Goal: Task Accomplishment & Management: Use online tool/utility

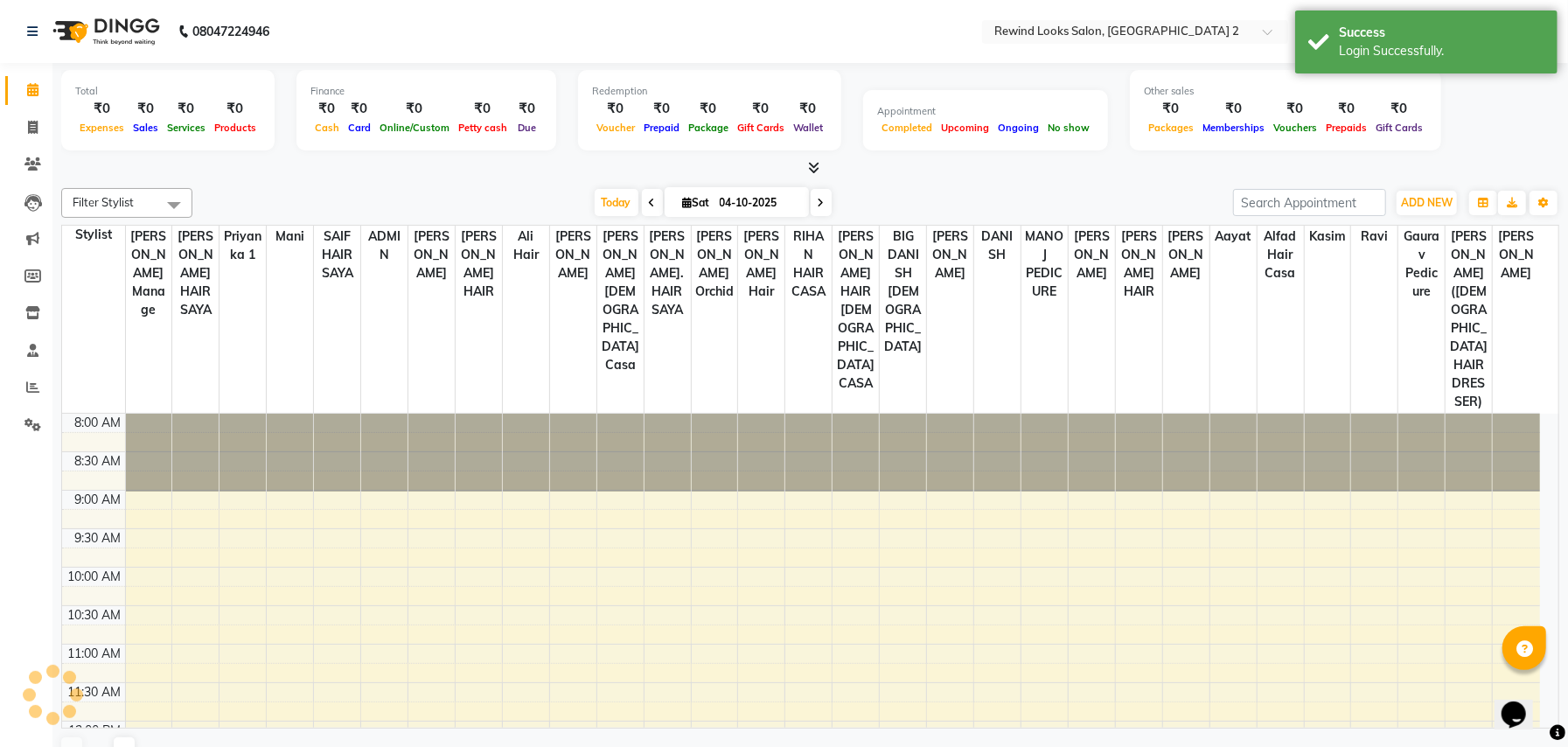
select select "en"
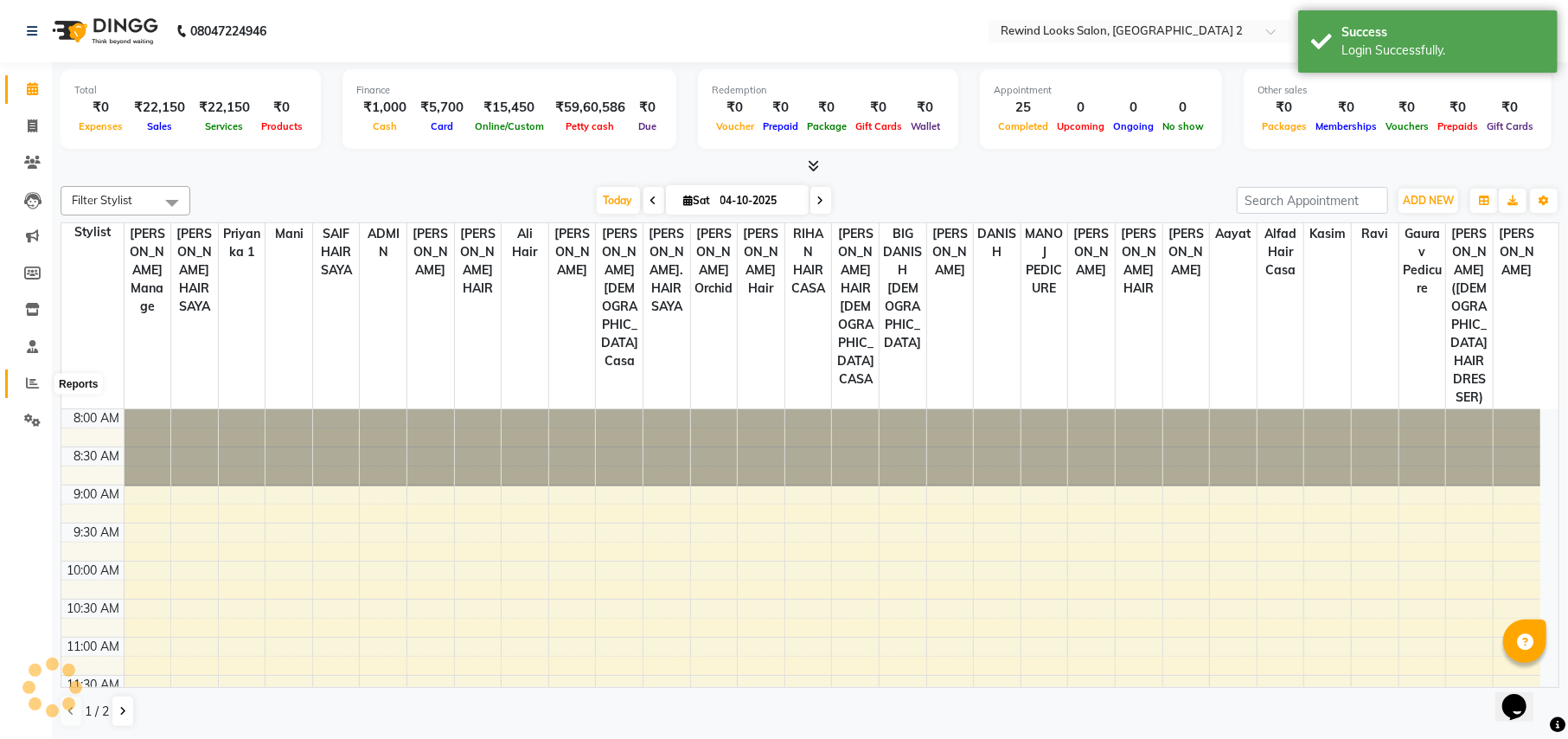
click at [28, 385] on icon at bounding box center [32, 382] width 13 height 13
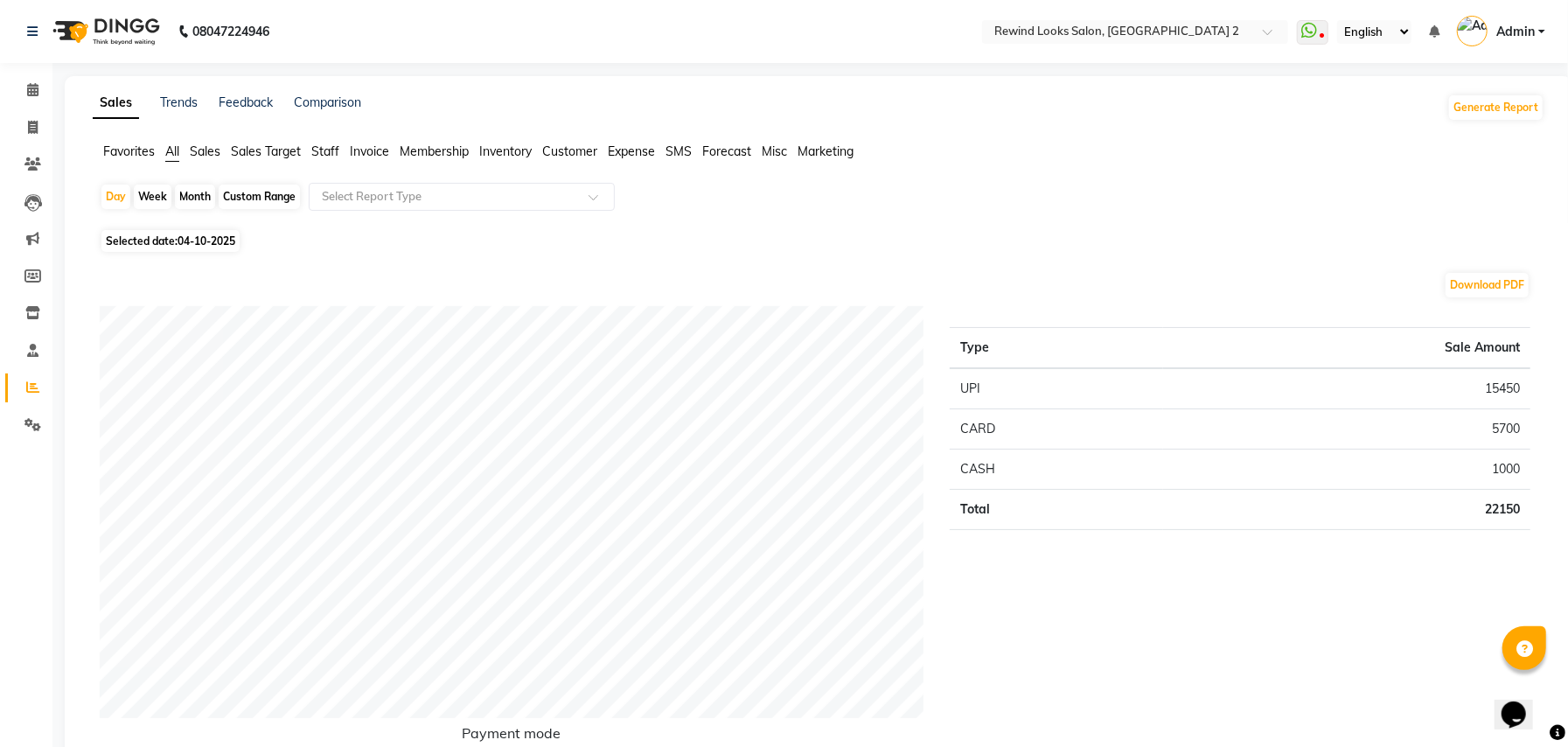
click at [192, 198] on div "Month" at bounding box center [195, 196] width 40 height 24
select select "10"
select select "2025"
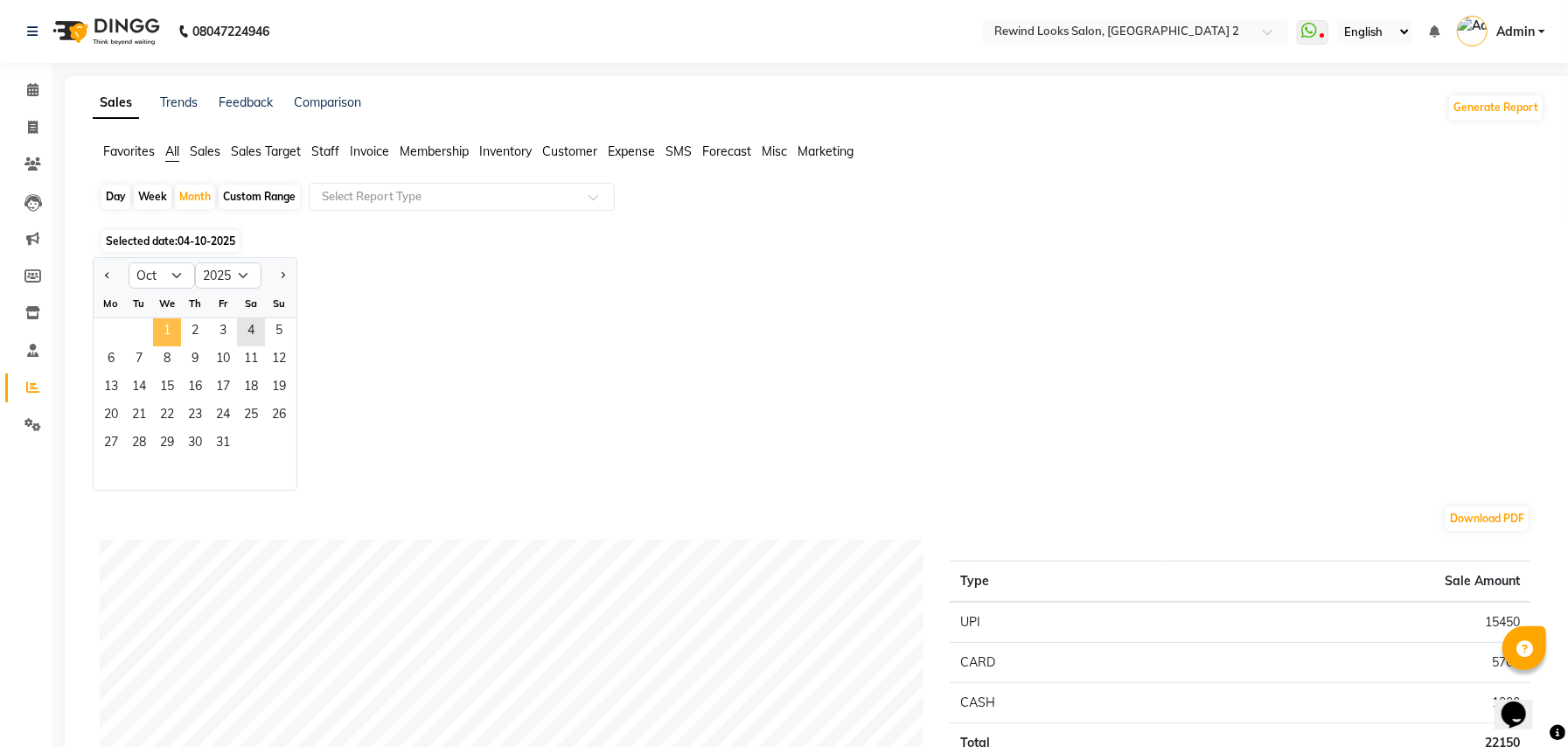
click at [160, 334] on span "1" at bounding box center [166, 332] width 28 height 28
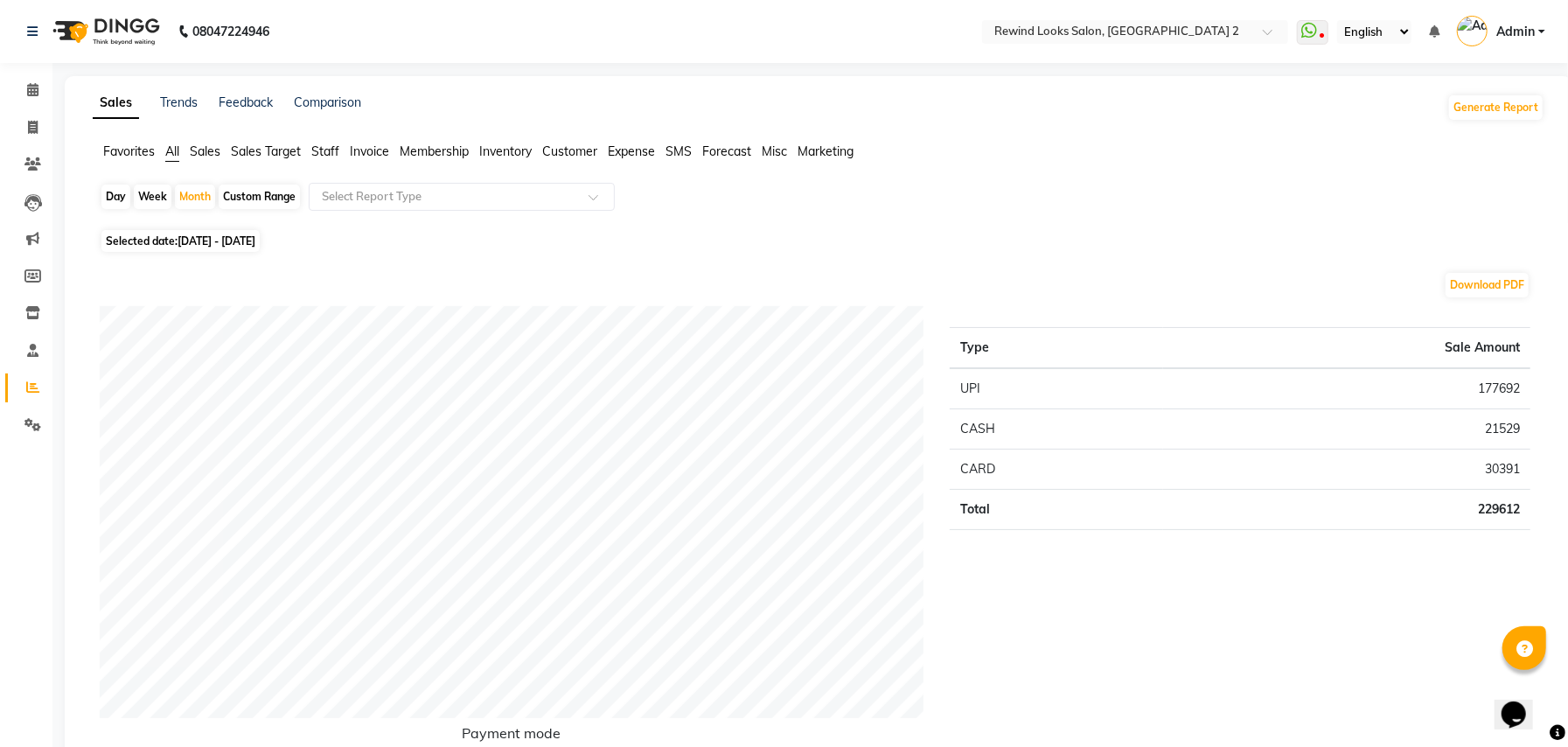
click at [316, 143] on span "Staff" at bounding box center [325, 151] width 28 height 16
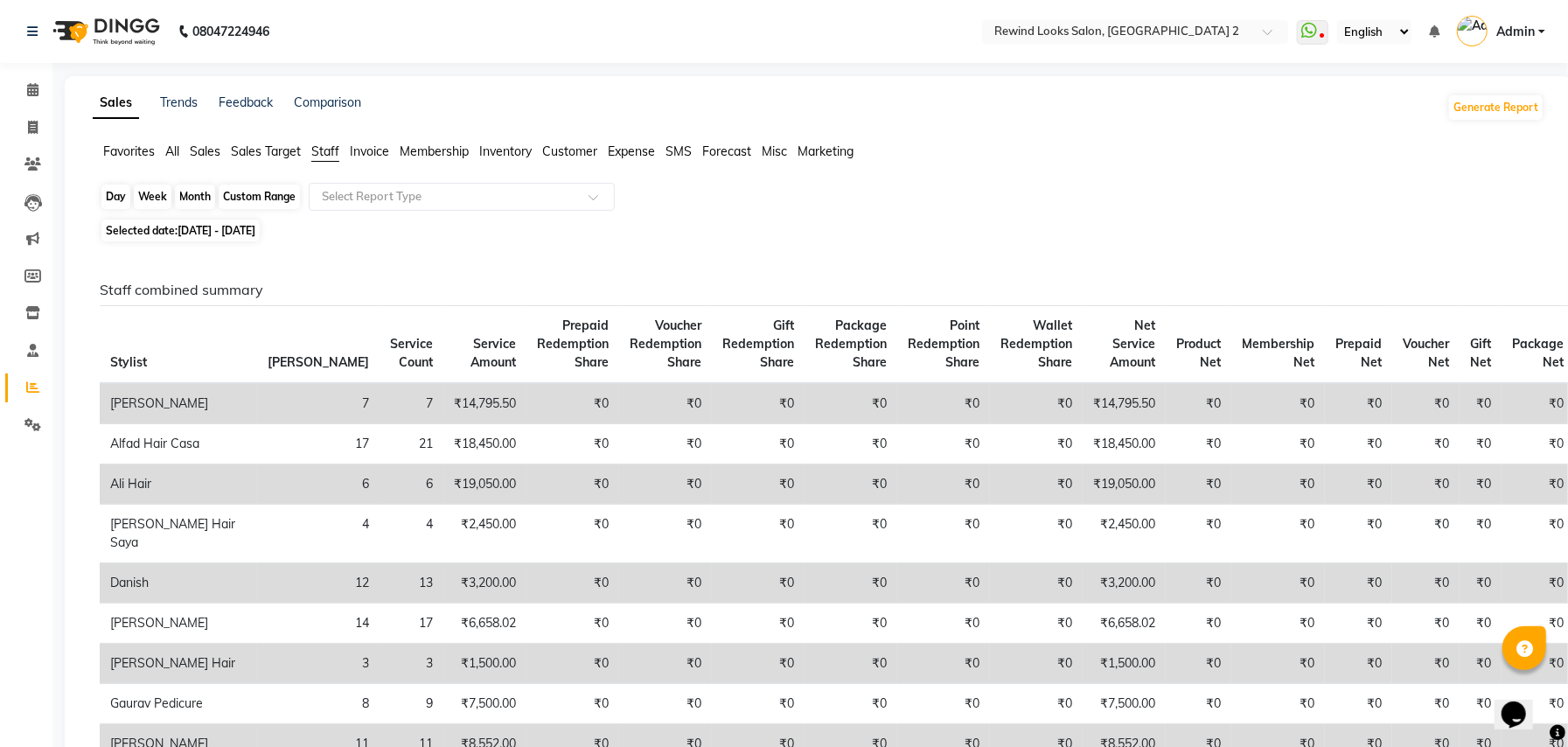
click at [200, 203] on div "Month" at bounding box center [195, 196] width 40 height 24
select select "10"
select select "2025"
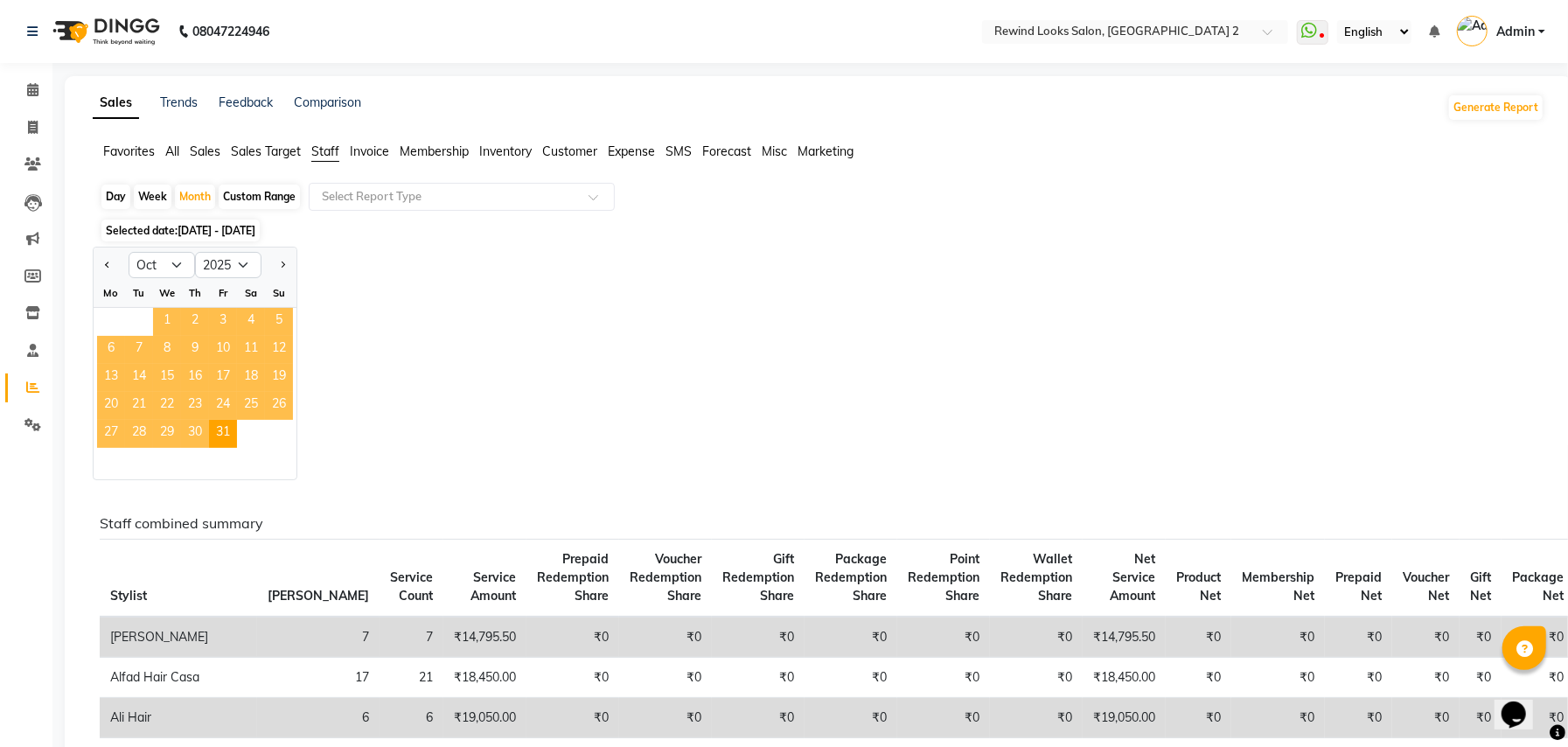
click at [163, 320] on span "1" at bounding box center [166, 321] width 28 height 28
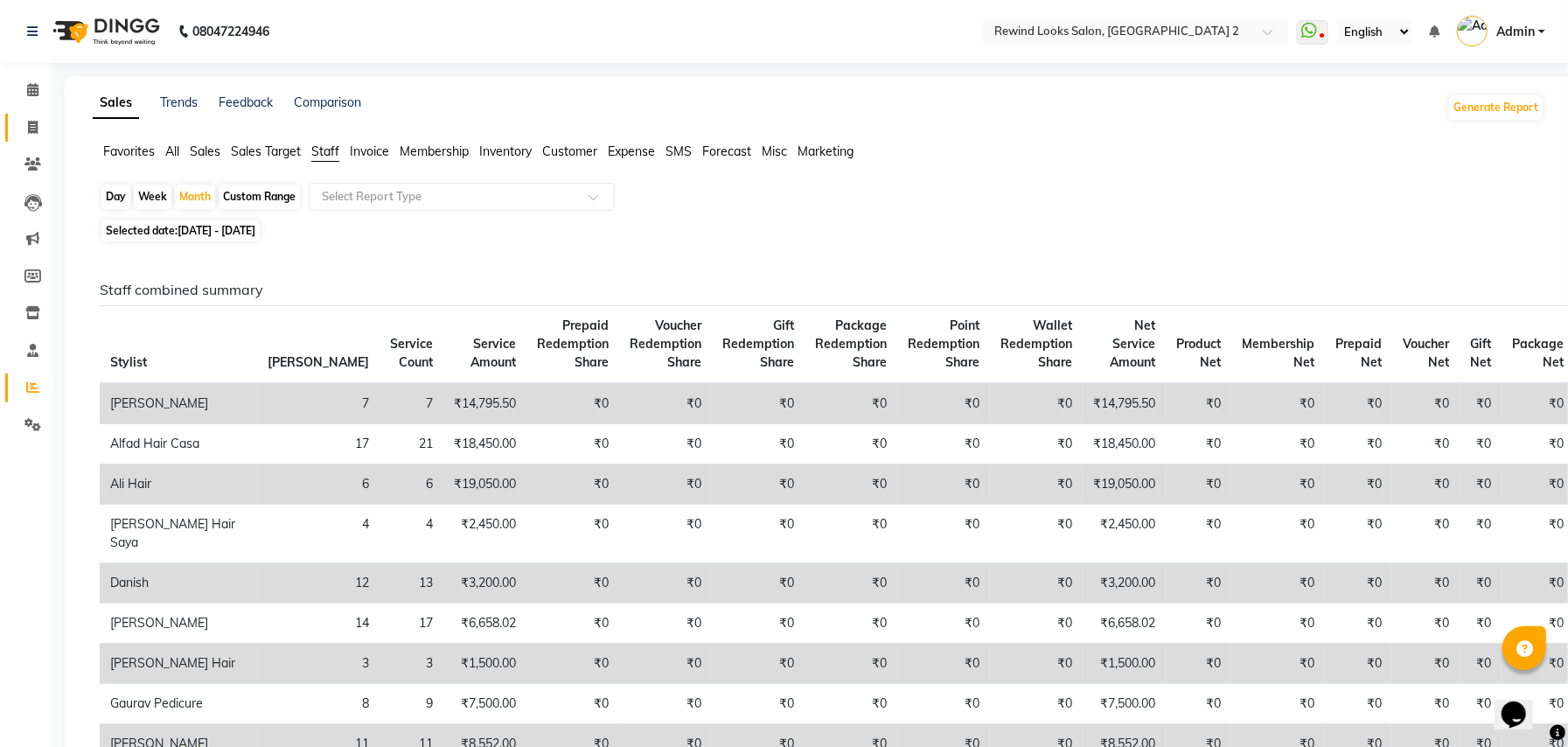
click at [24, 141] on link "Invoice" at bounding box center [25, 127] width 42 height 28
select select "service"
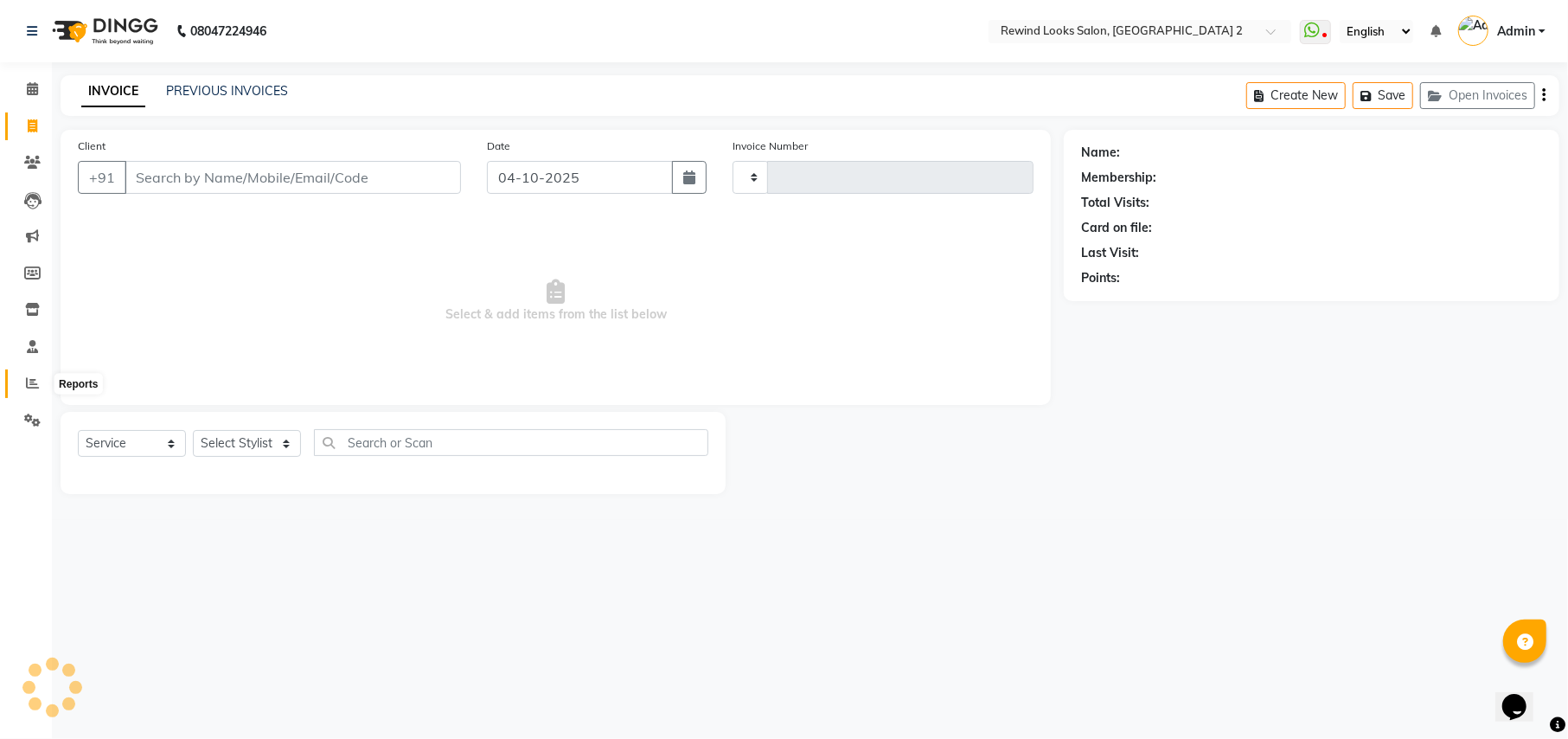
click at [35, 382] on icon at bounding box center [32, 382] width 13 height 13
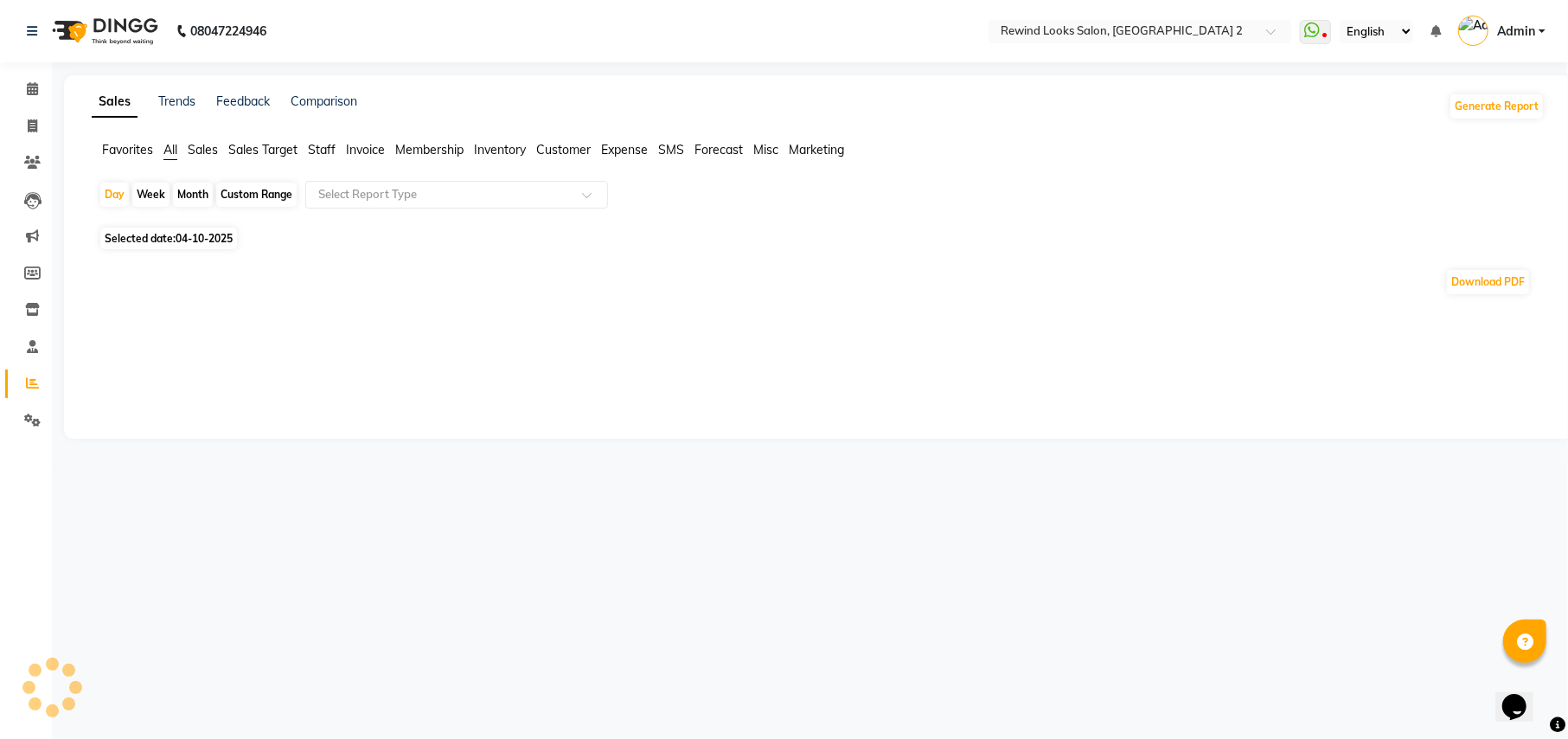
click at [149, 196] on div "Week" at bounding box center [151, 194] width 37 height 24
select select "10"
select select "2025"
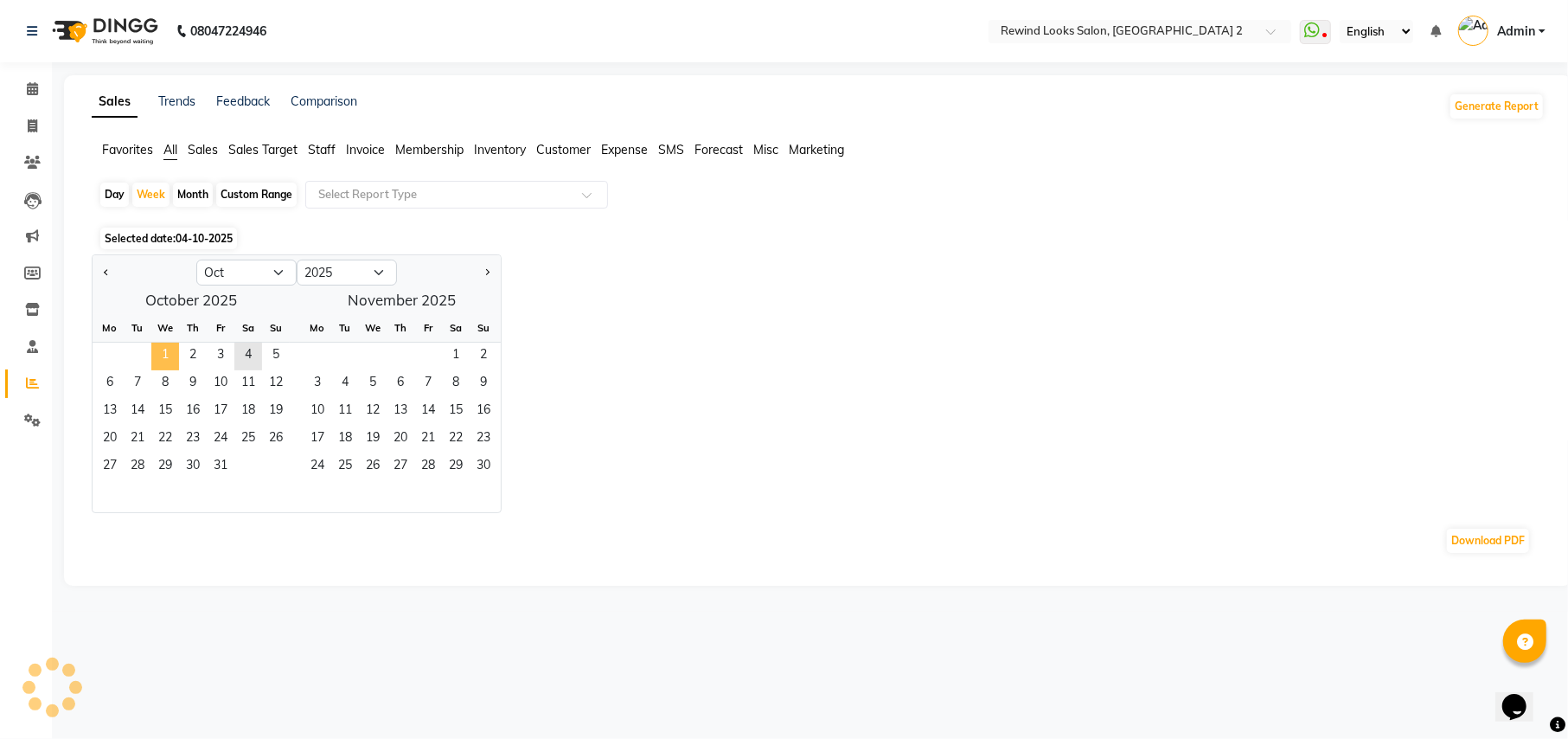
click at [168, 348] on span "1" at bounding box center [165, 356] width 28 height 28
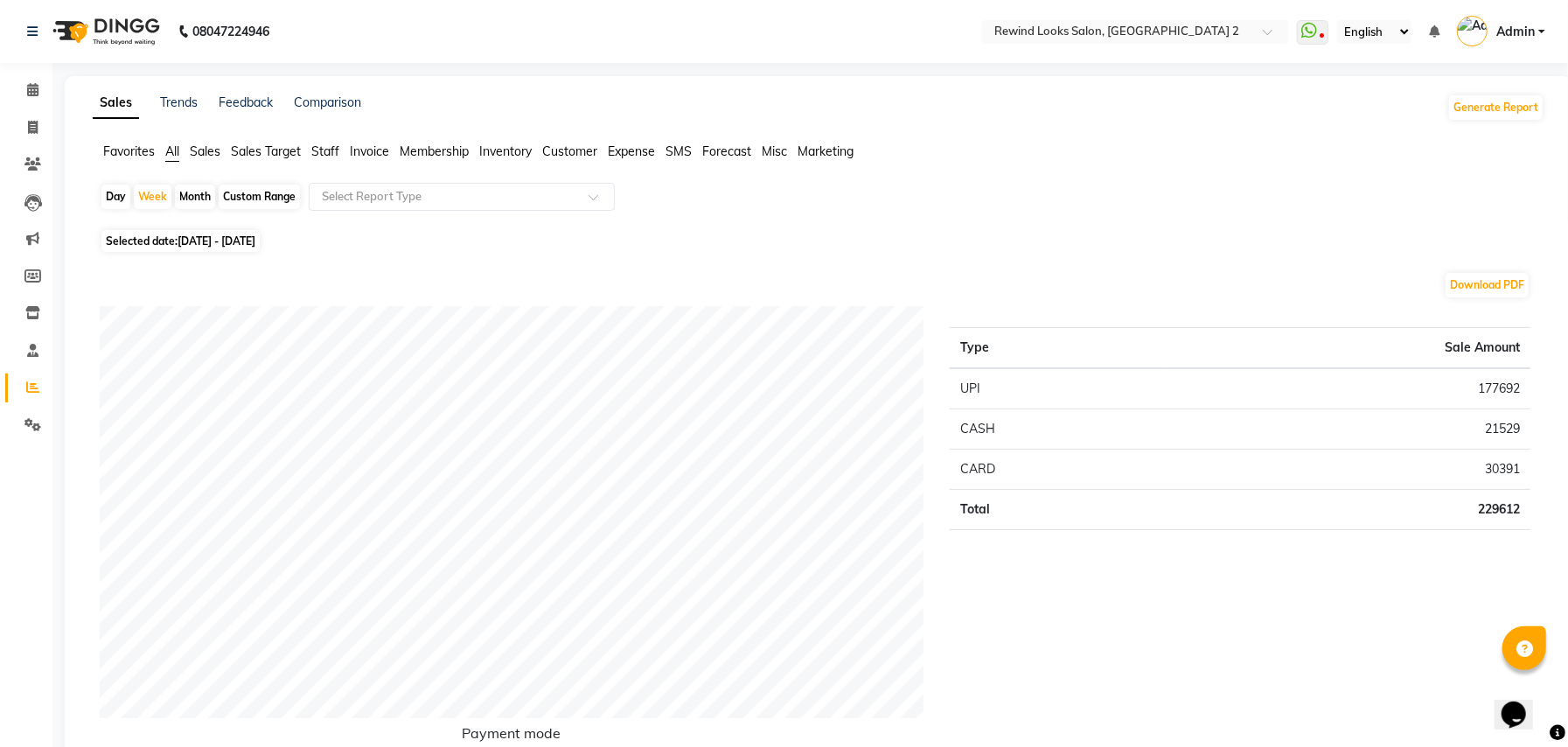
click at [325, 154] on span "Staff" at bounding box center [325, 151] width 28 height 16
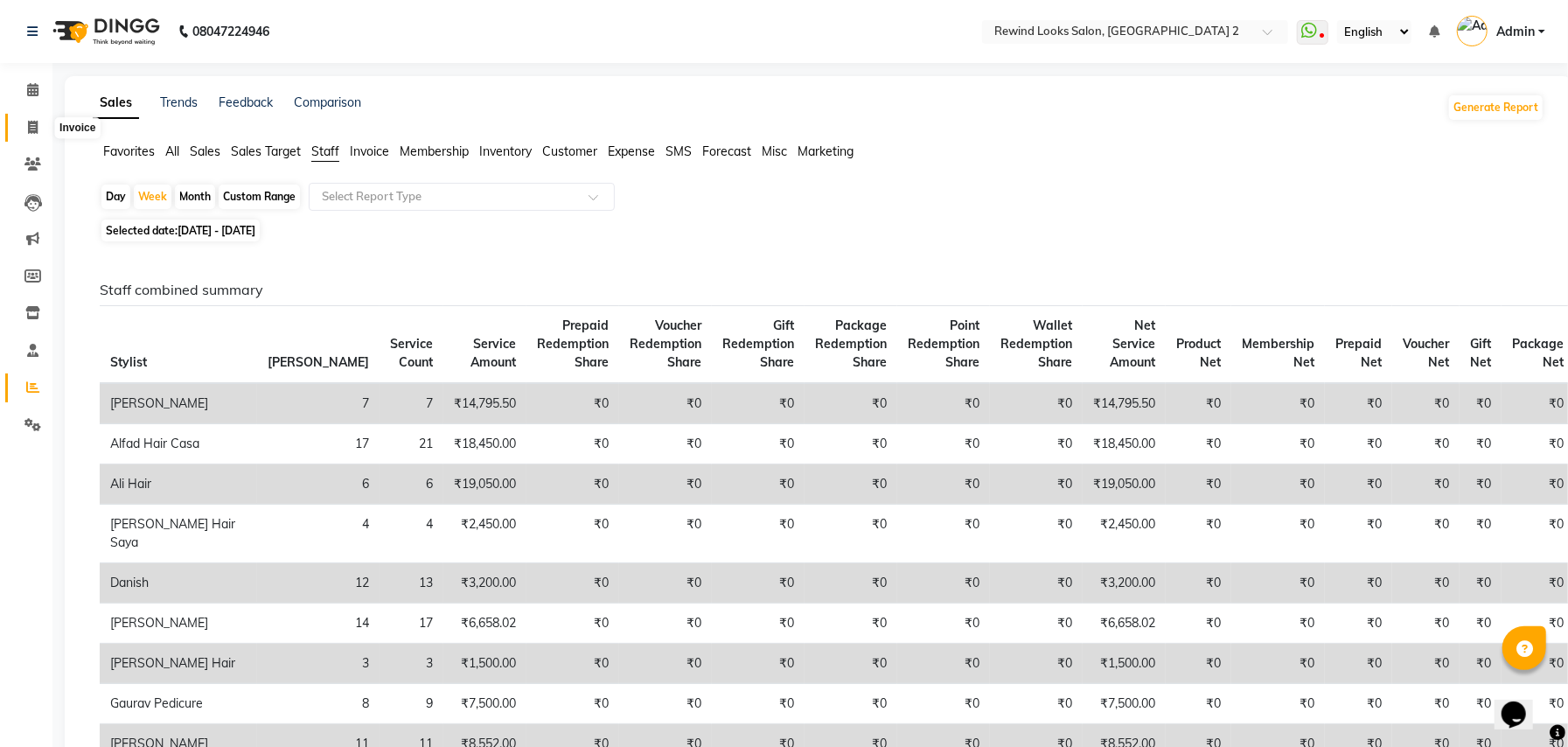
click at [38, 130] on span at bounding box center [32, 128] width 30 height 21
select select "service"
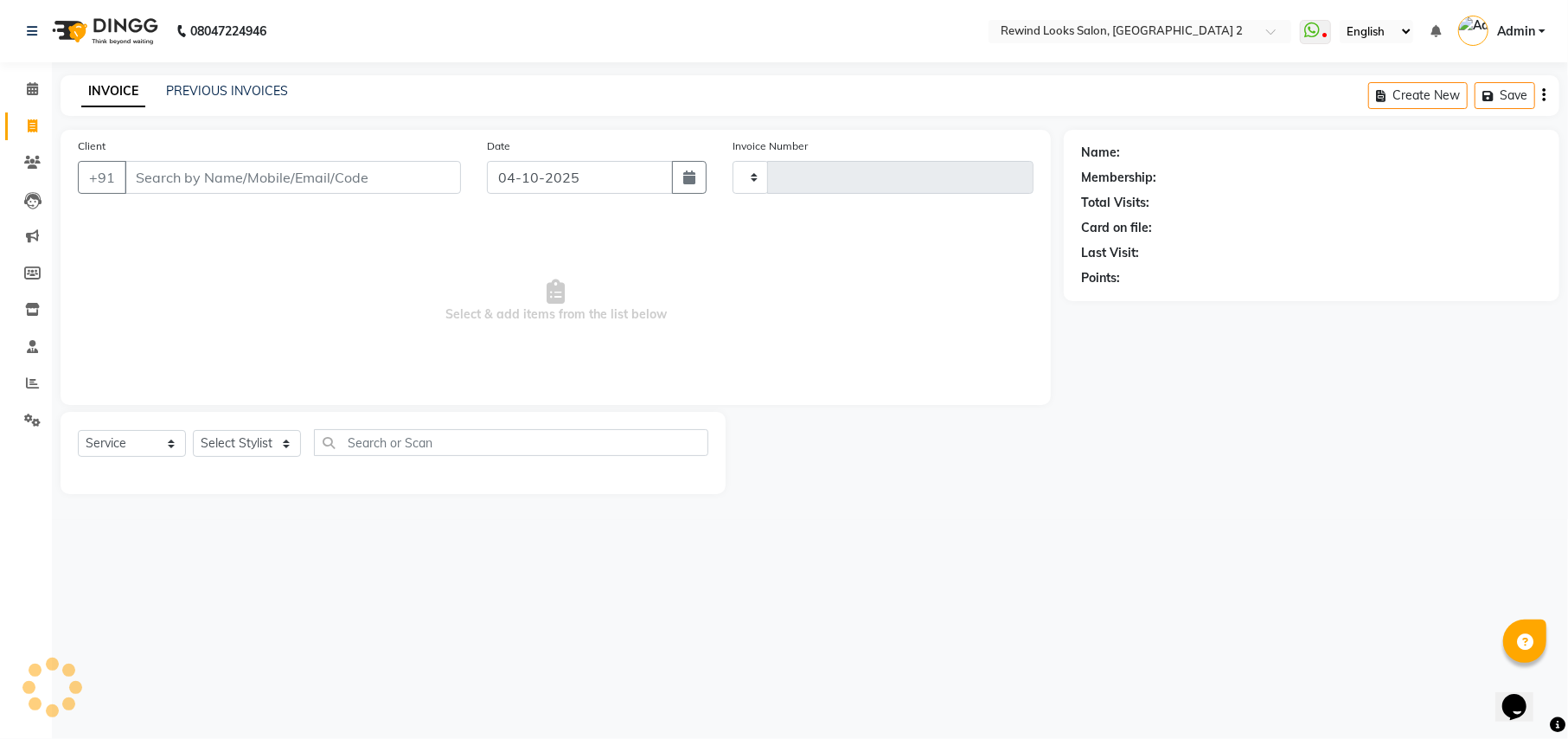
type input "10735"
select select "4640"
select select "27076"
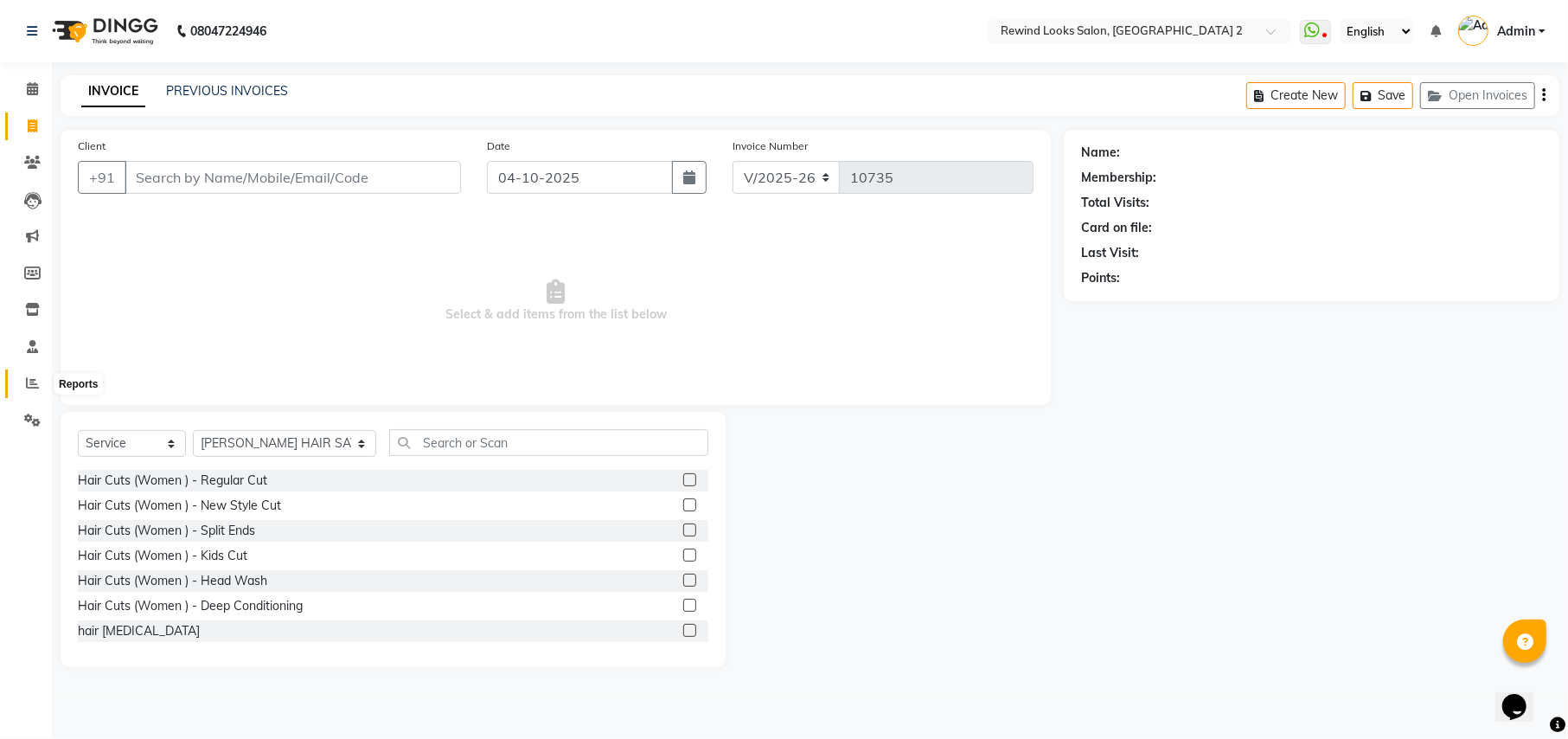
click at [28, 388] on icon at bounding box center [32, 382] width 13 height 13
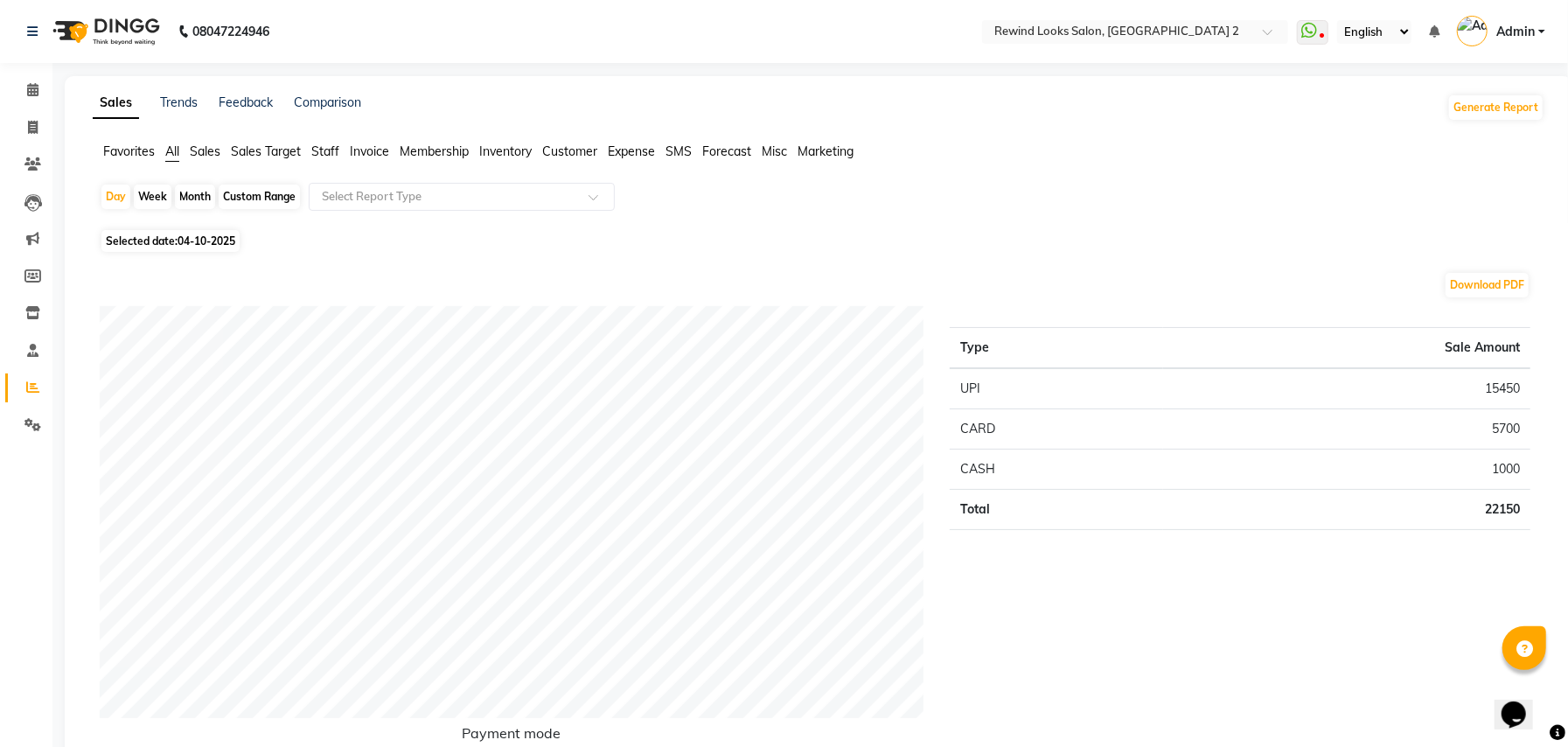
click at [184, 201] on div "Month" at bounding box center [195, 196] width 40 height 24
select select "10"
select select "2025"
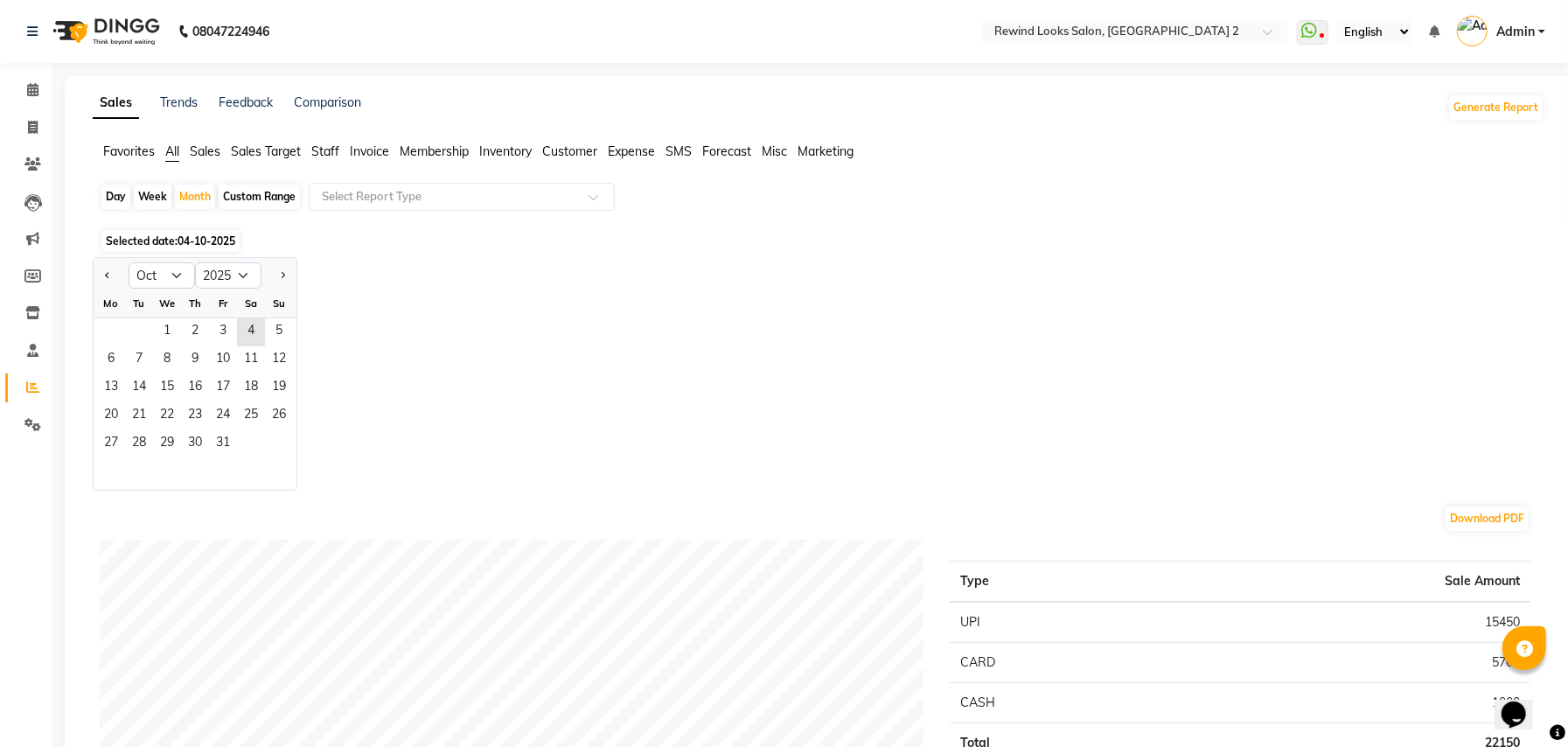
click at [156, 201] on div "Week" at bounding box center [153, 196] width 37 height 24
select select "10"
select select "2025"
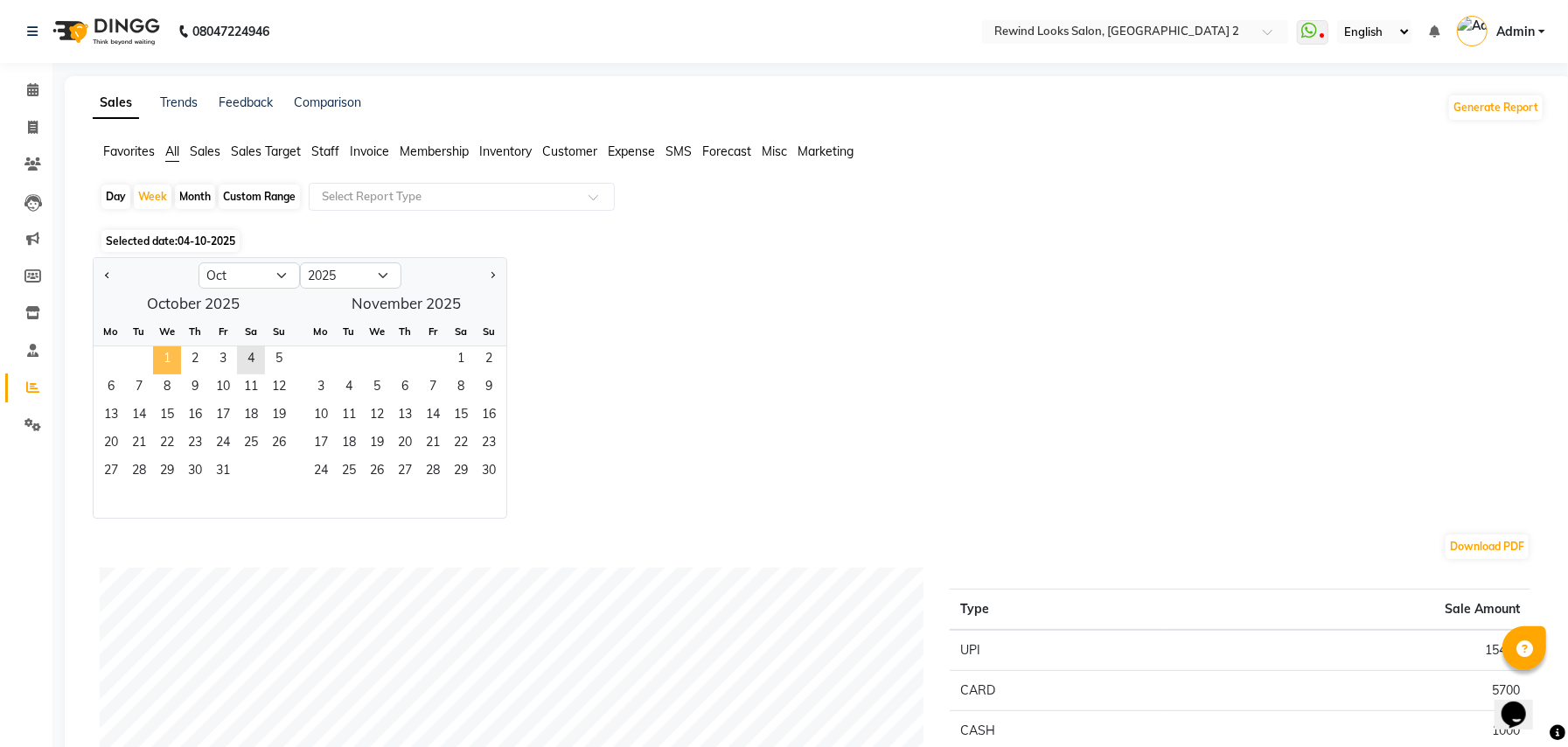
click at [161, 369] on span "1" at bounding box center [166, 360] width 28 height 28
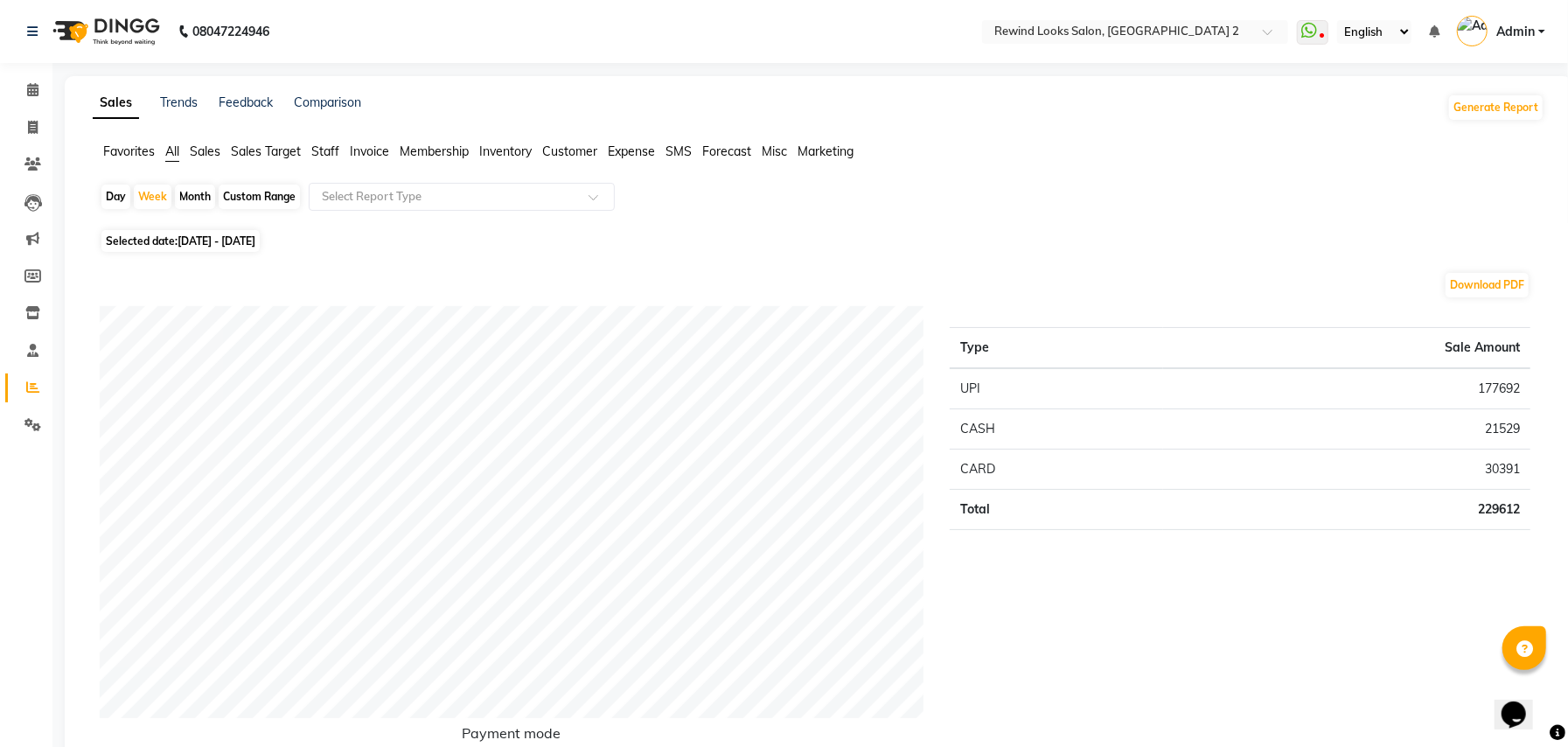
click at [336, 144] on span "Staff" at bounding box center [325, 151] width 28 height 16
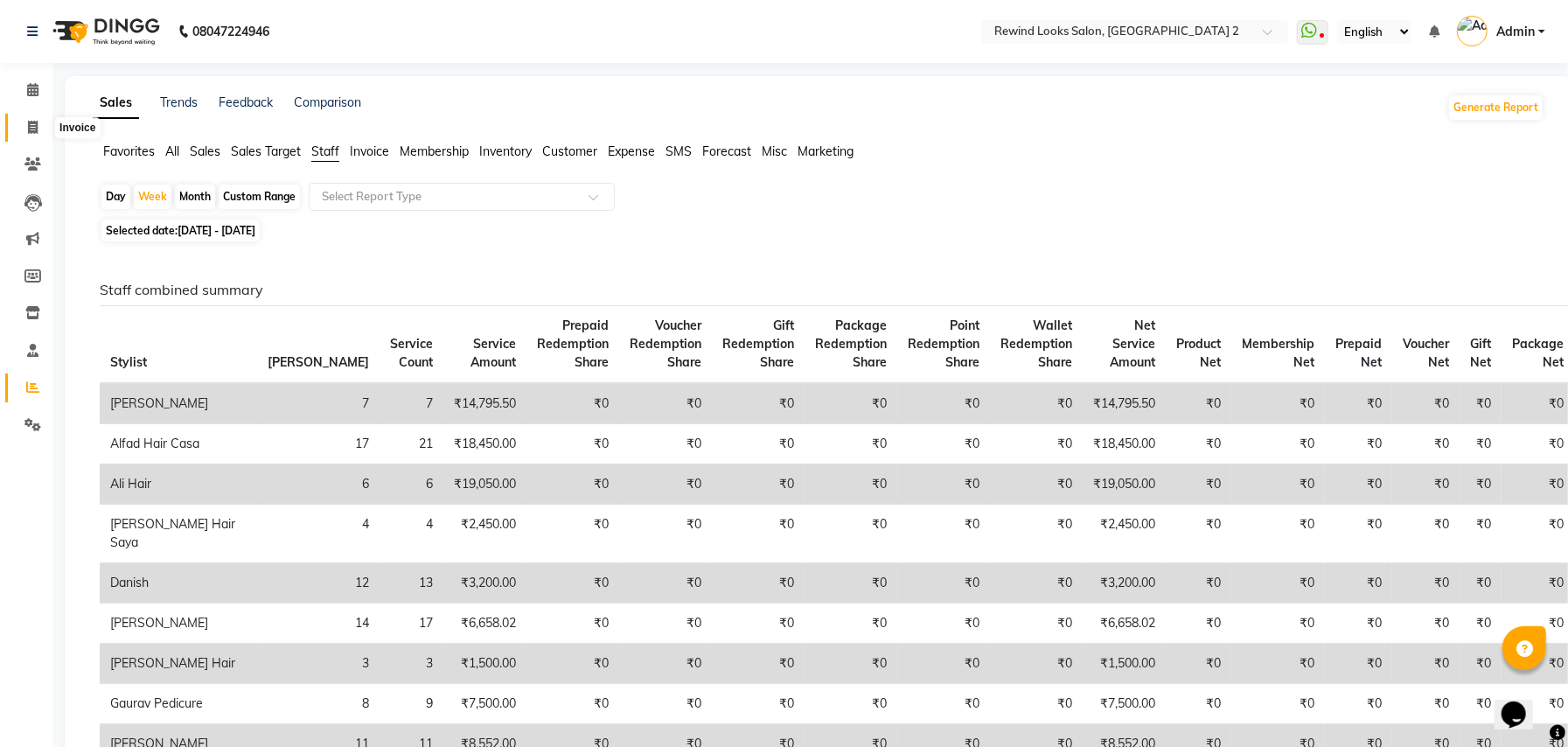
click at [28, 133] on icon at bounding box center [33, 126] width 10 height 13
select select "service"
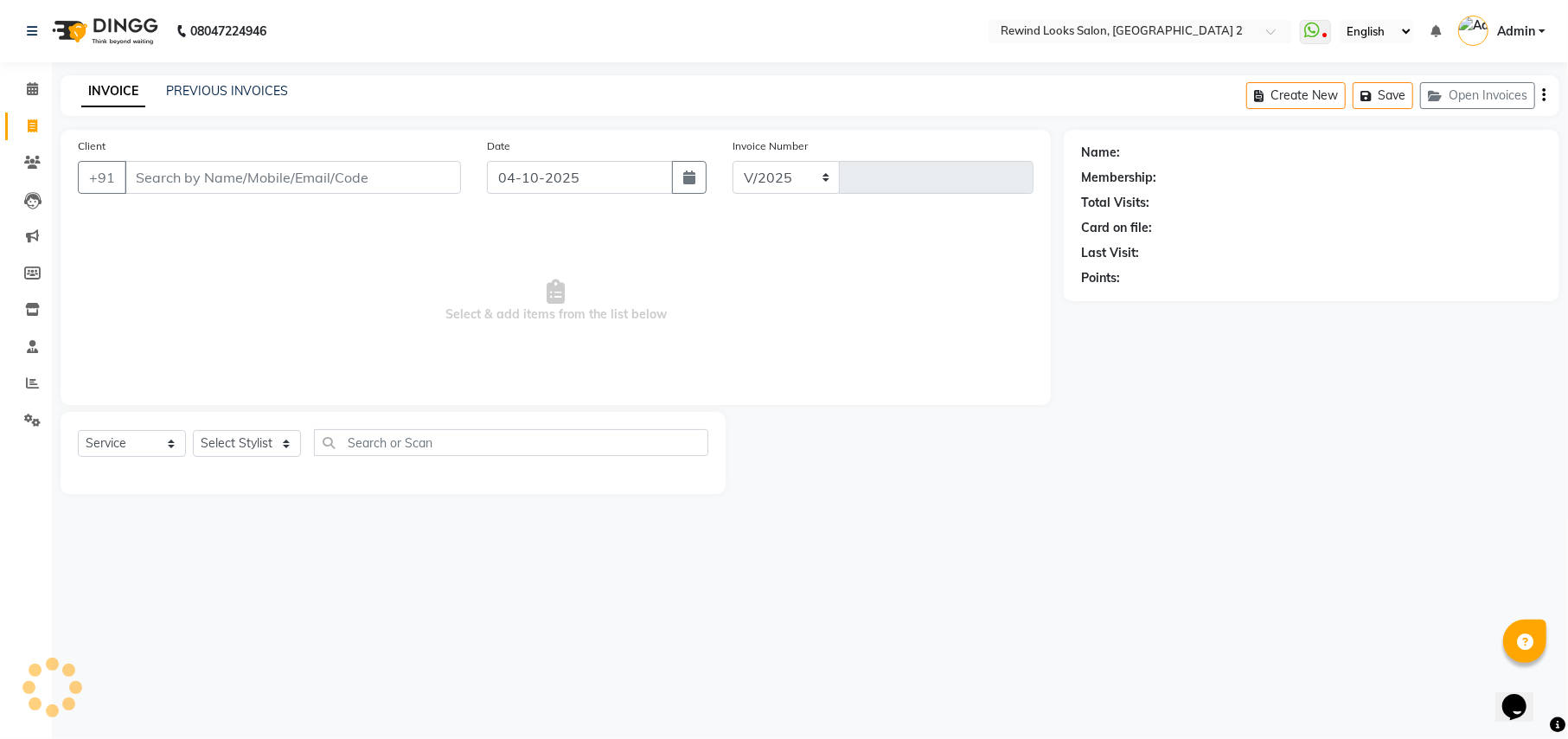
select select "4640"
type input "10735"
select select "27076"
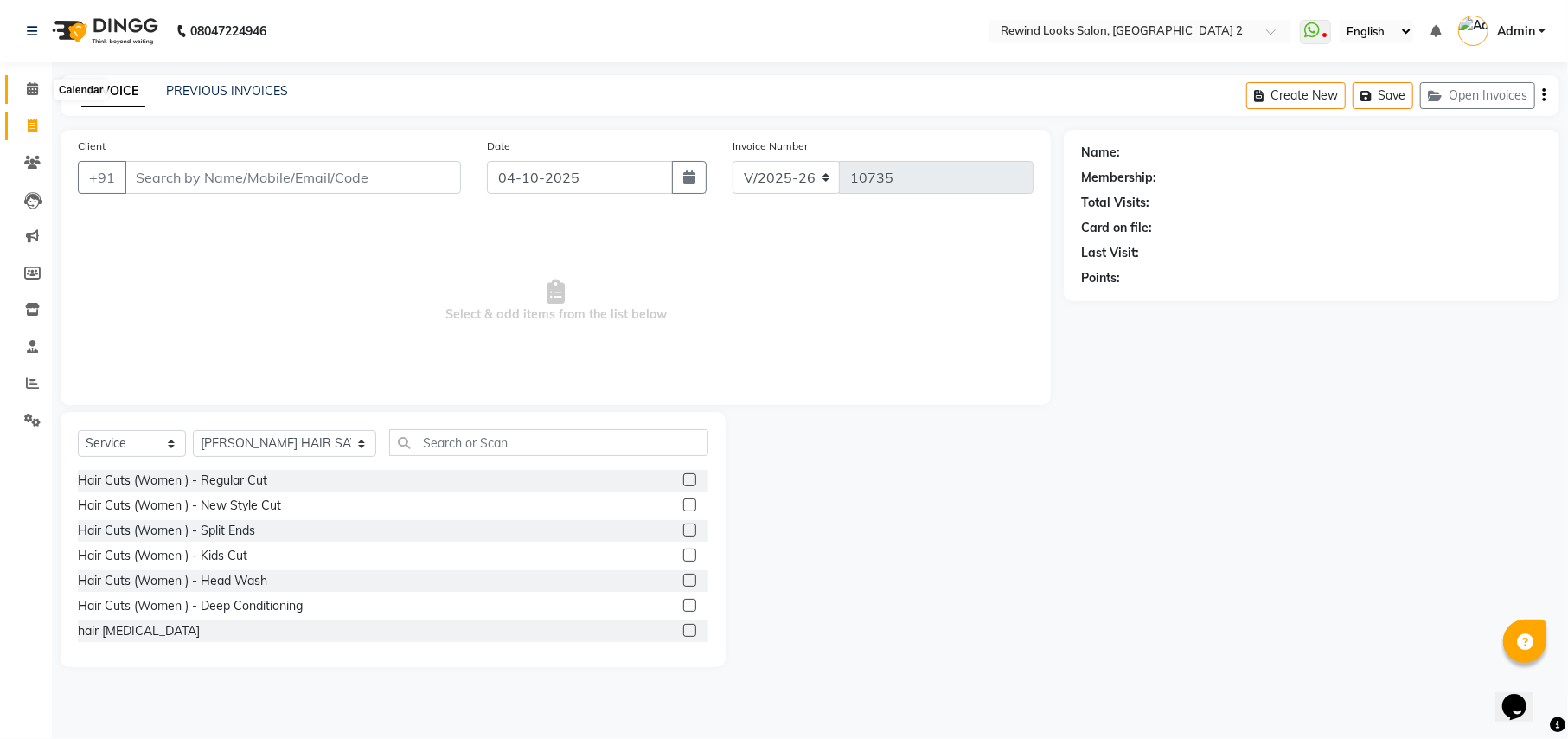
click at [31, 93] on icon at bounding box center [33, 88] width 12 height 13
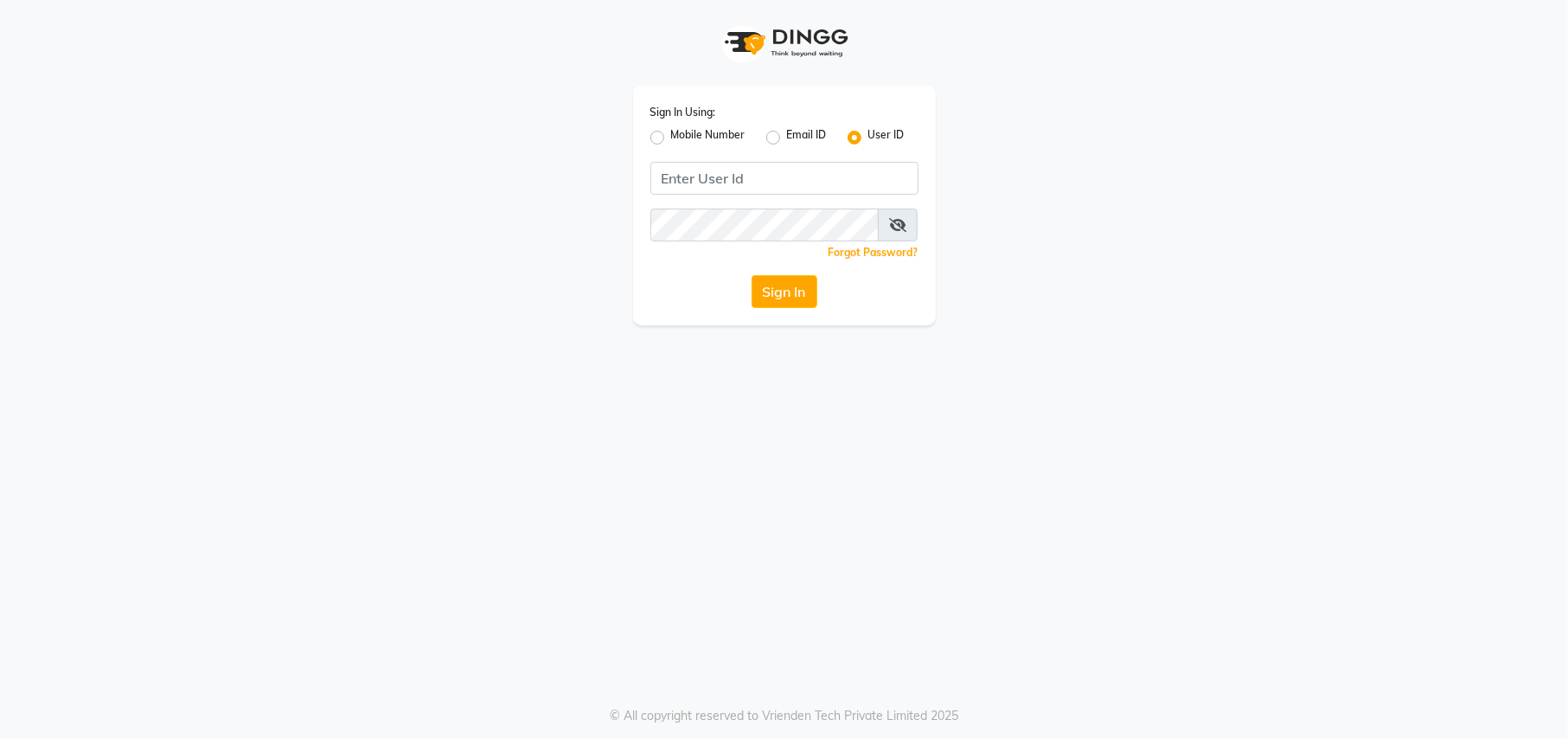
click at [671, 135] on label "Mobile Number" at bounding box center [708, 137] width 75 height 20
click at [671, 135] on input "Mobile Number" at bounding box center [677, 133] width 12 height 12
radio input "true"
radio input "false"
click at [763, 171] on input "Username" at bounding box center [813, 178] width 210 height 33
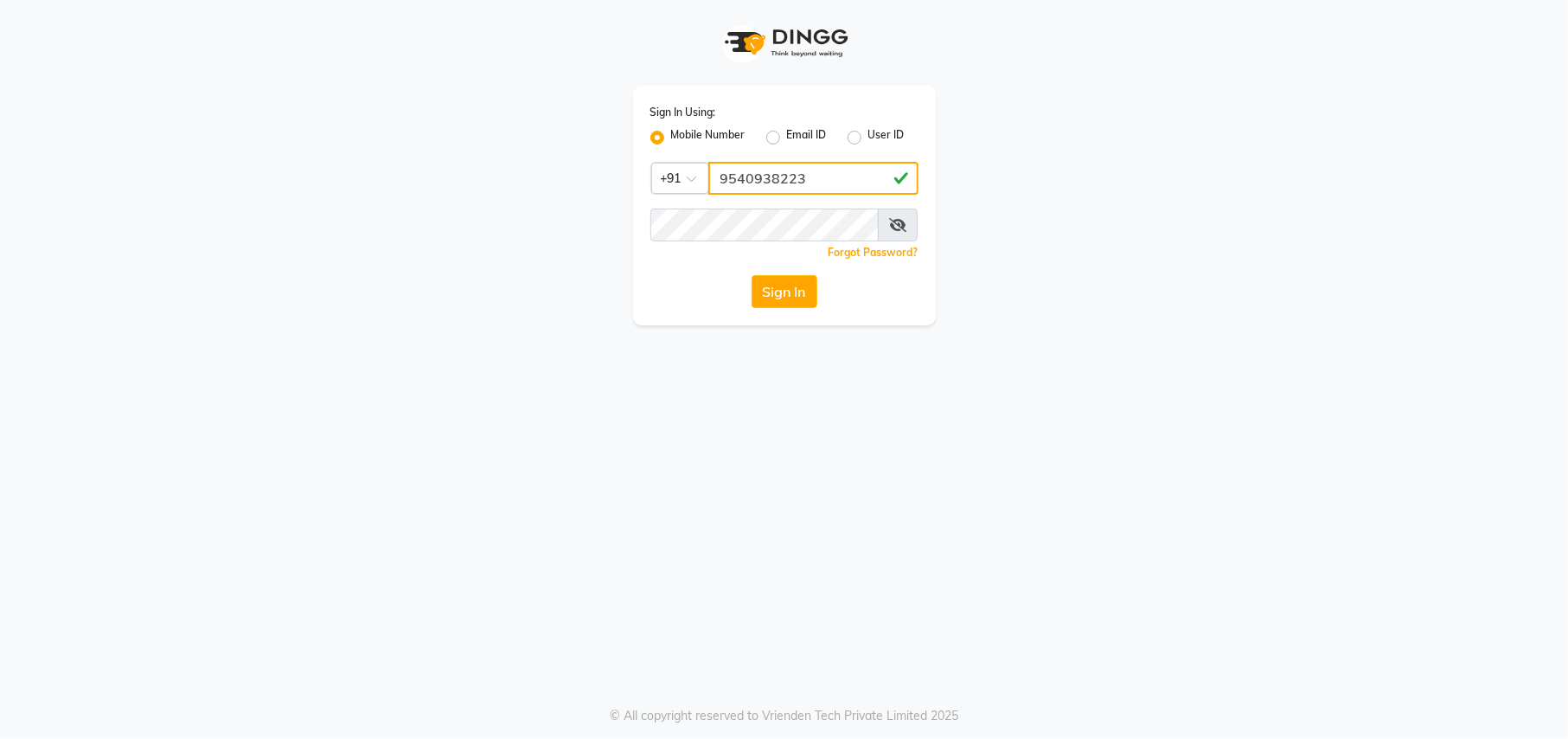
type input "9540938223"
click at [790, 301] on button "Sign In" at bounding box center [784, 292] width 66 height 33
